Goal: Information Seeking & Learning: Learn about a topic

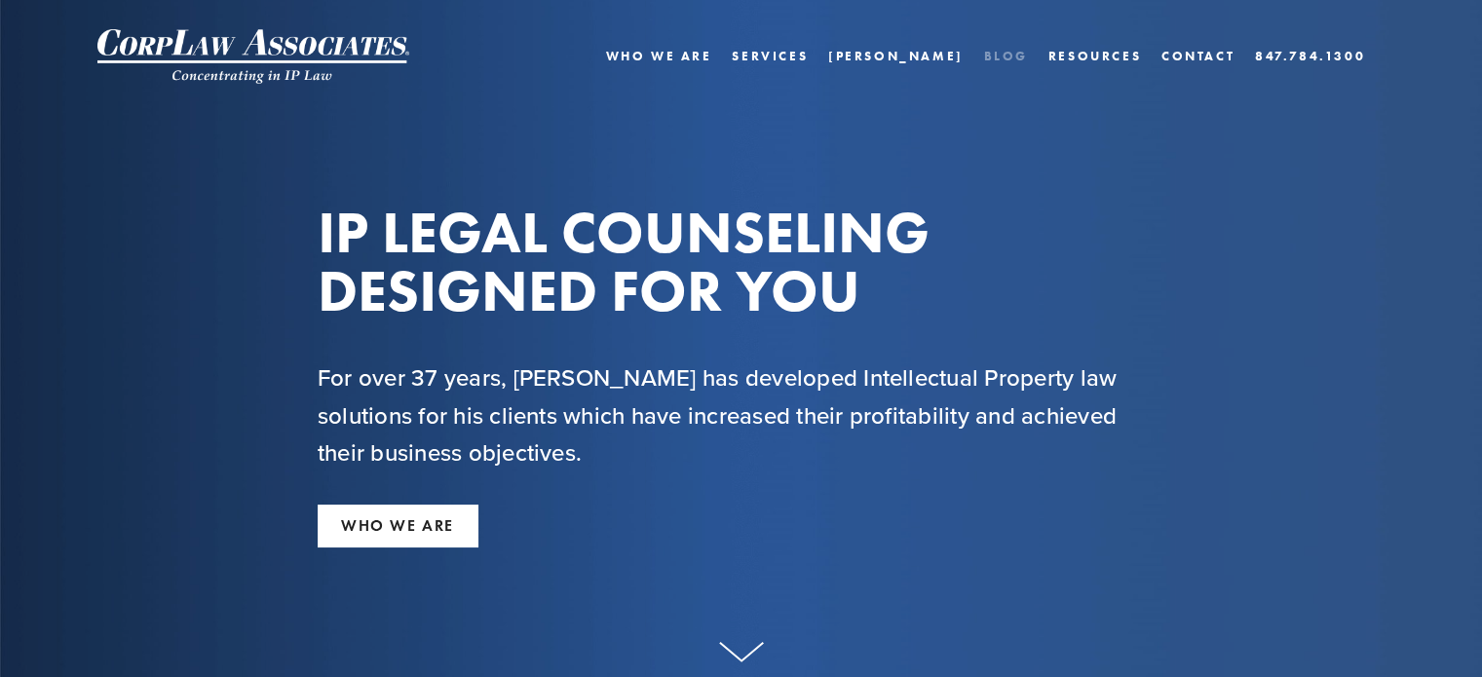
click at [1018, 50] on link "Blog" at bounding box center [1005, 56] width 44 height 28
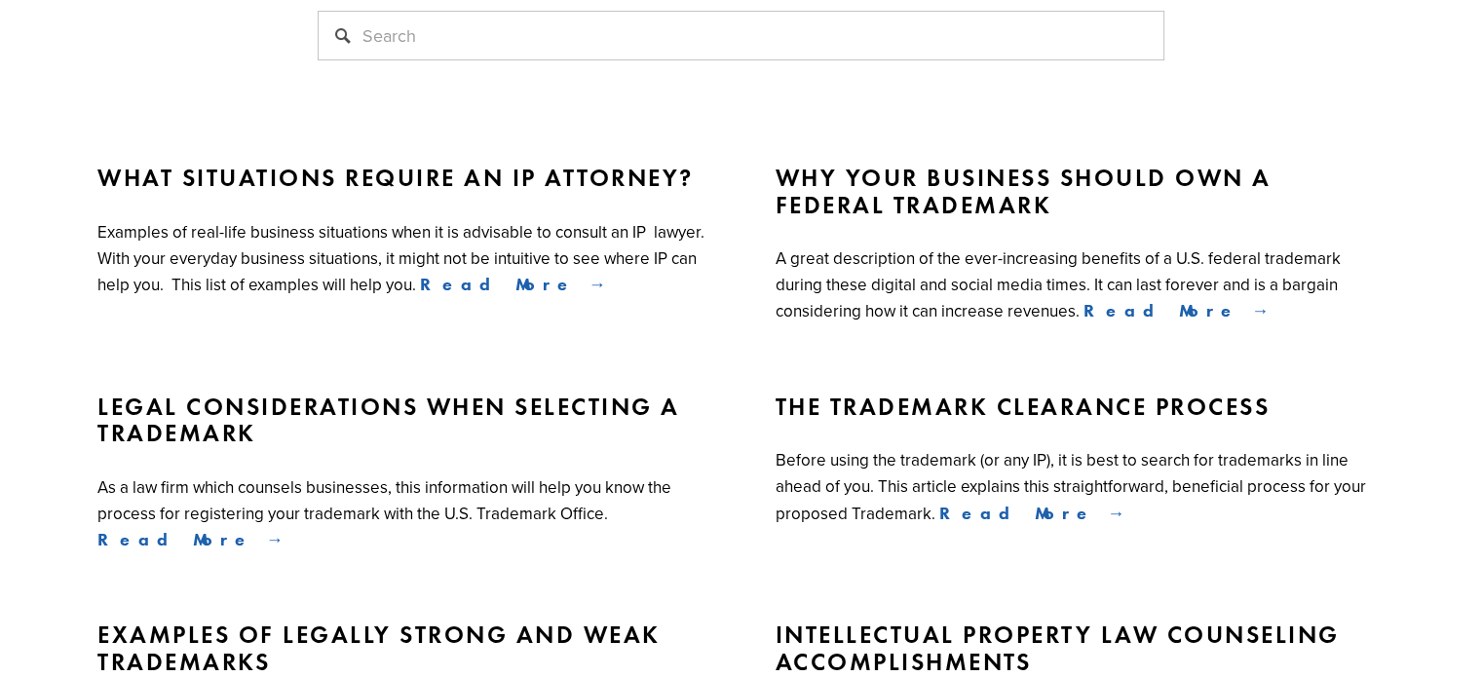
scroll to position [323, 0]
click at [460, 284] on span "Read More" at bounding box center [513, 283] width 186 height 21
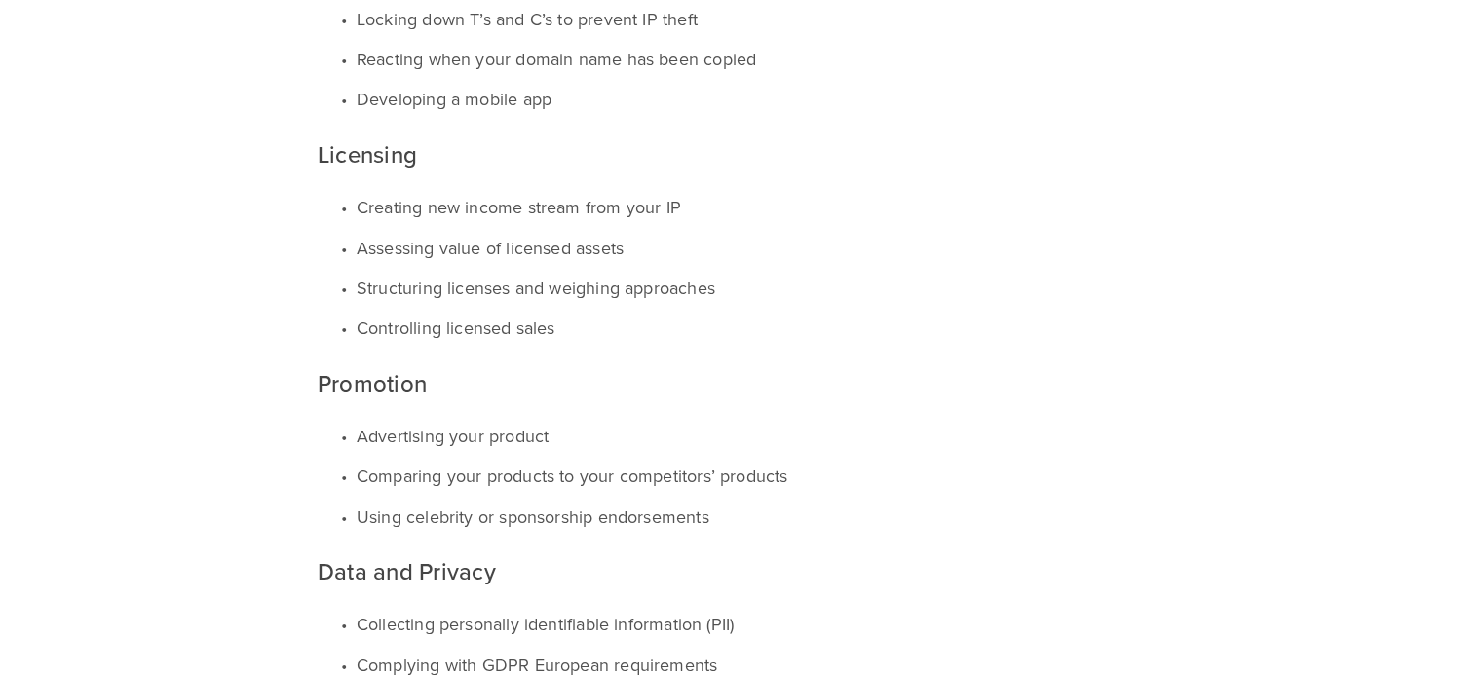
scroll to position [2131, 0]
